Goal: Find specific page/section: Find specific page/section

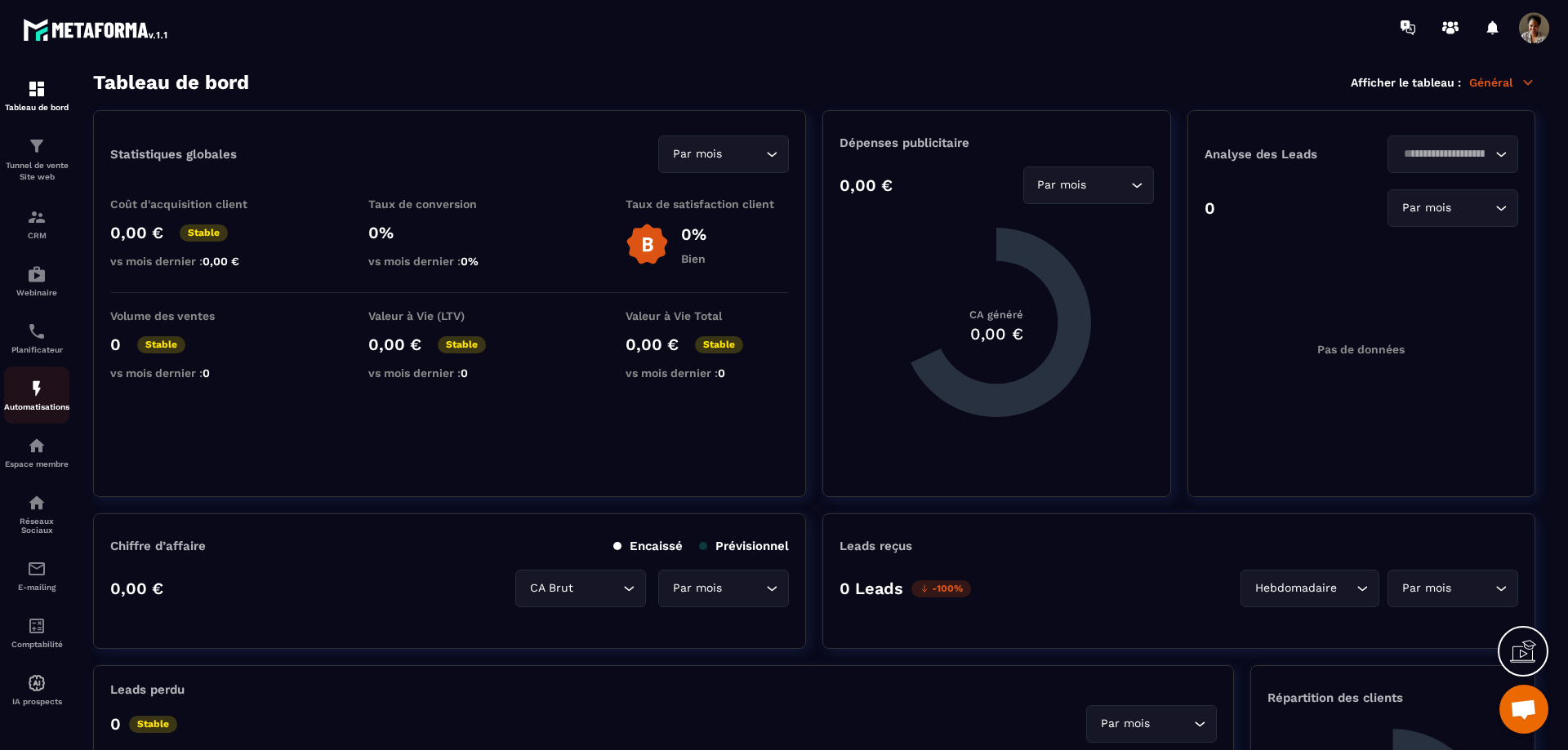
scroll to position [2455, 0]
click at [44, 516] on div "Réseaux Sociaux" at bounding box center [37, 514] width 65 height 42
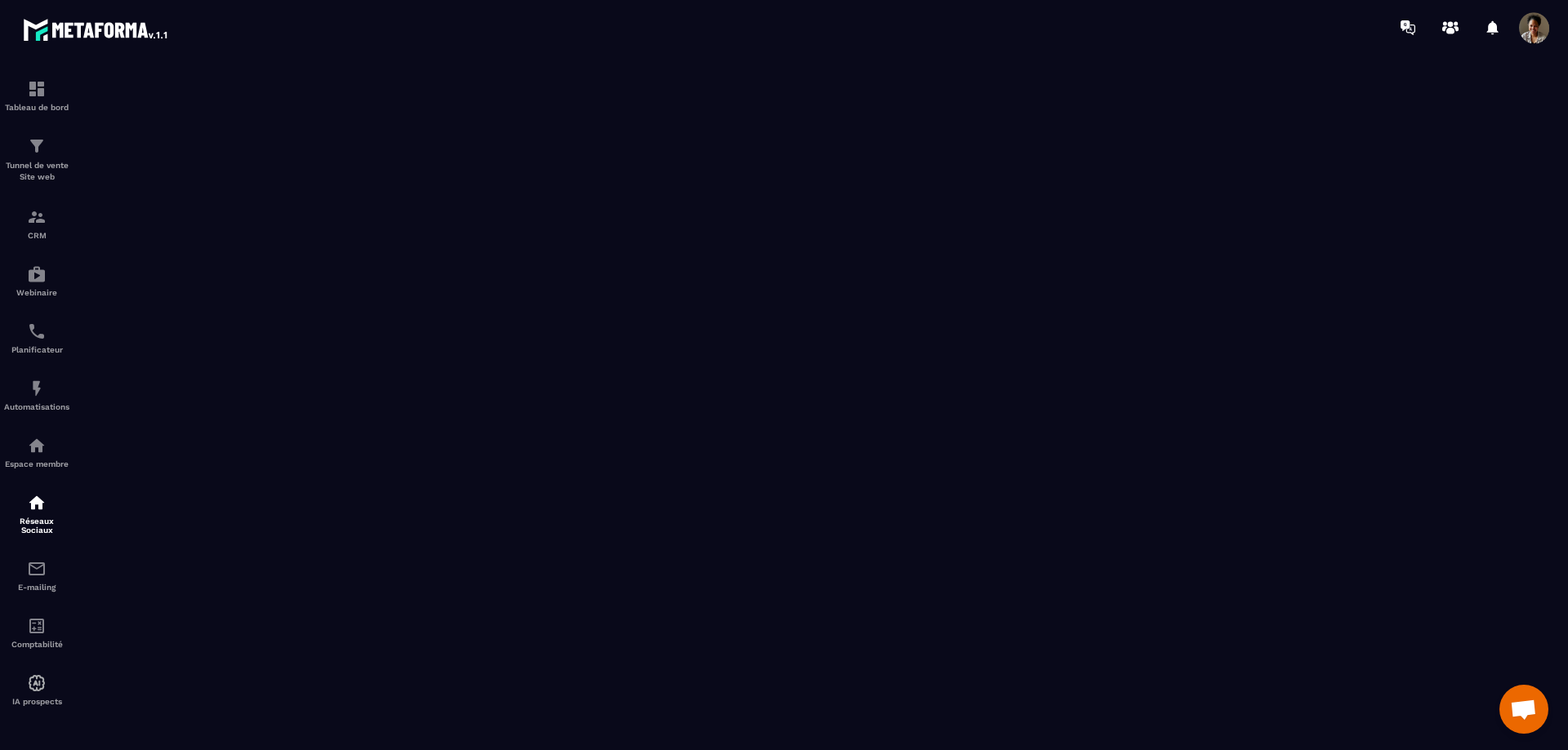
scroll to position [29, 0]
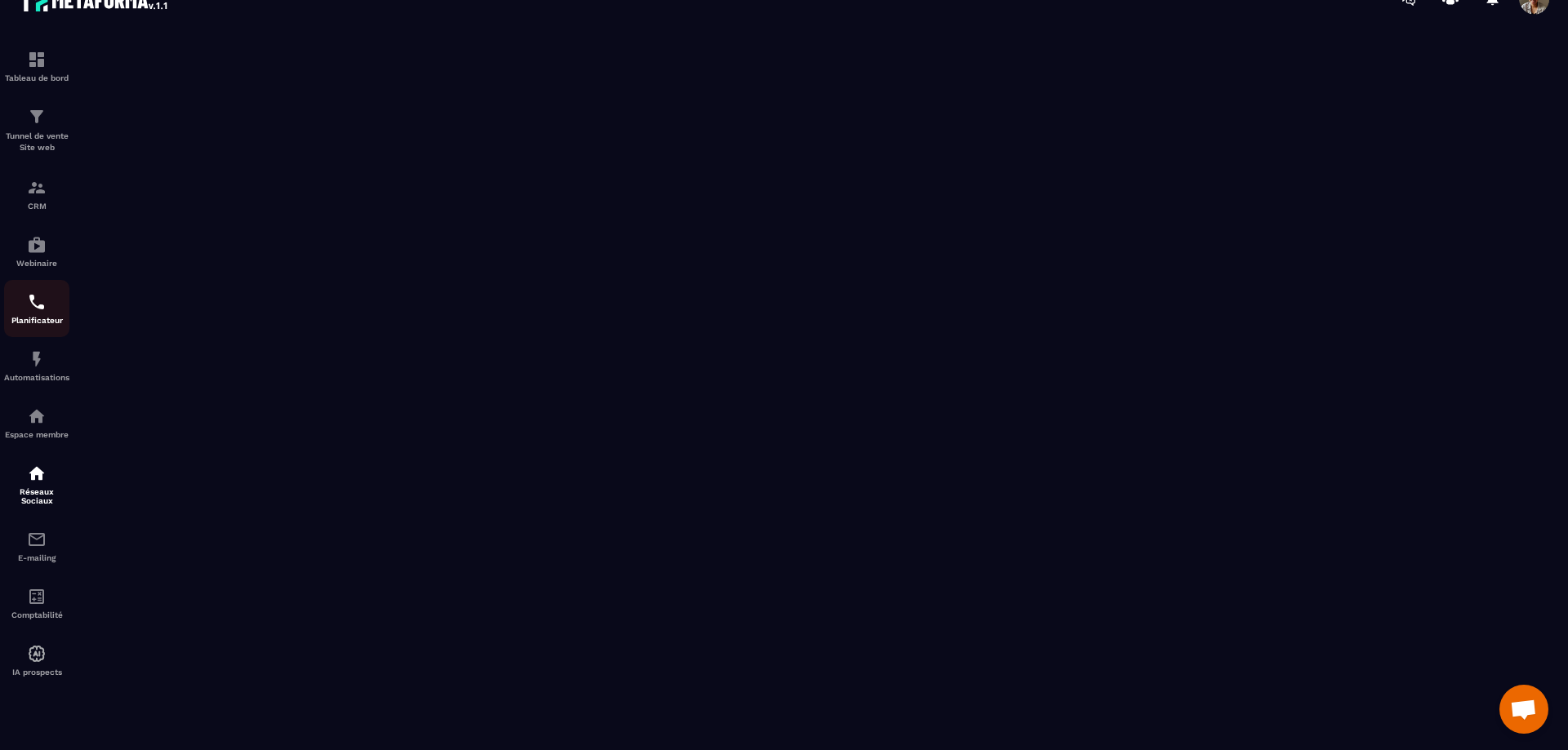
click at [31, 317] on p "Planificateur" at bounding box center [37, 320] width 65 height 9
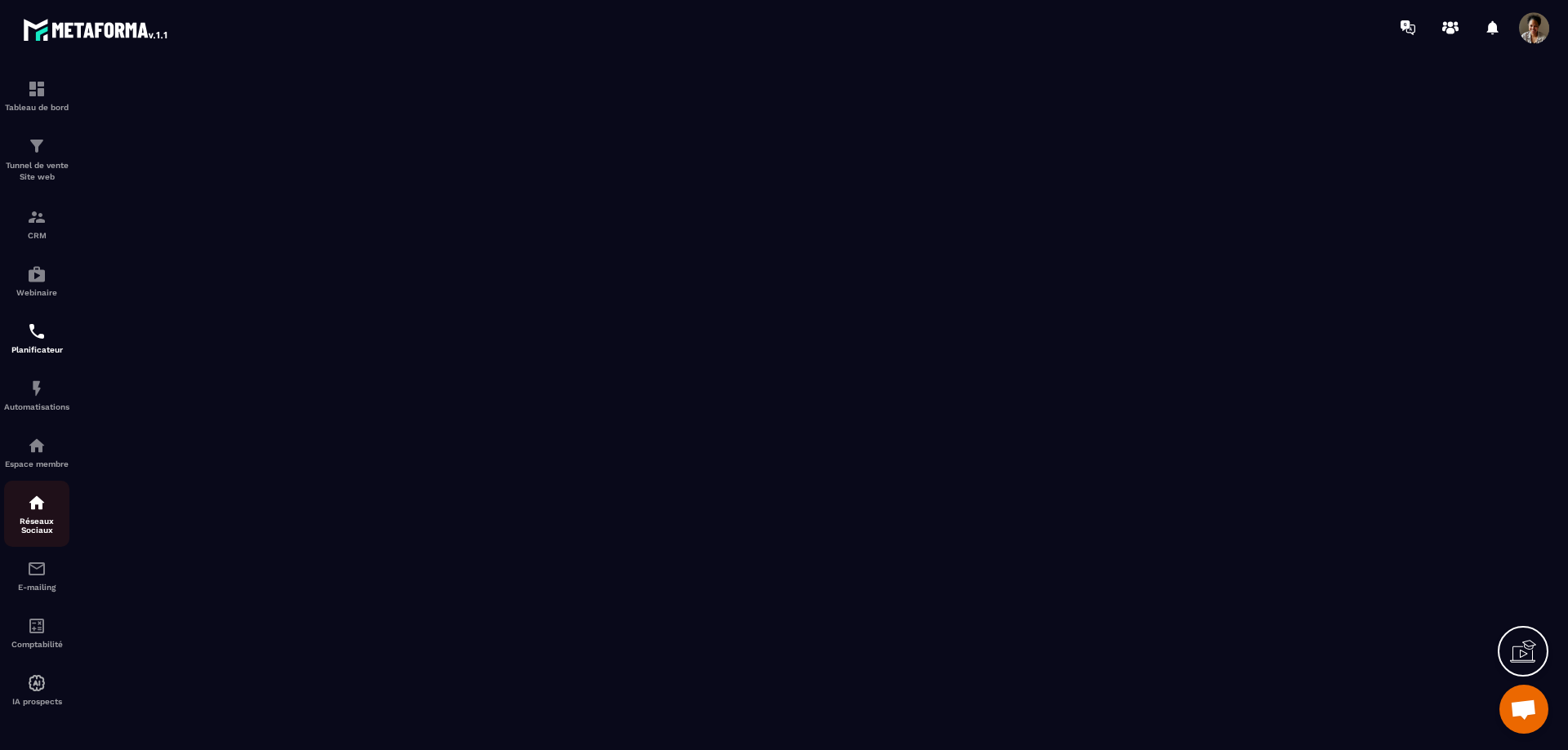
click at [31, 519] on p "Réseaux Sociaux" at bounding box center [37, 526] width 65 height 18
click at [965, 32] on div at bounding box center [880, 28] width 1376 height 55
